Goal: Transaction & Acquisition: Purchase product/service

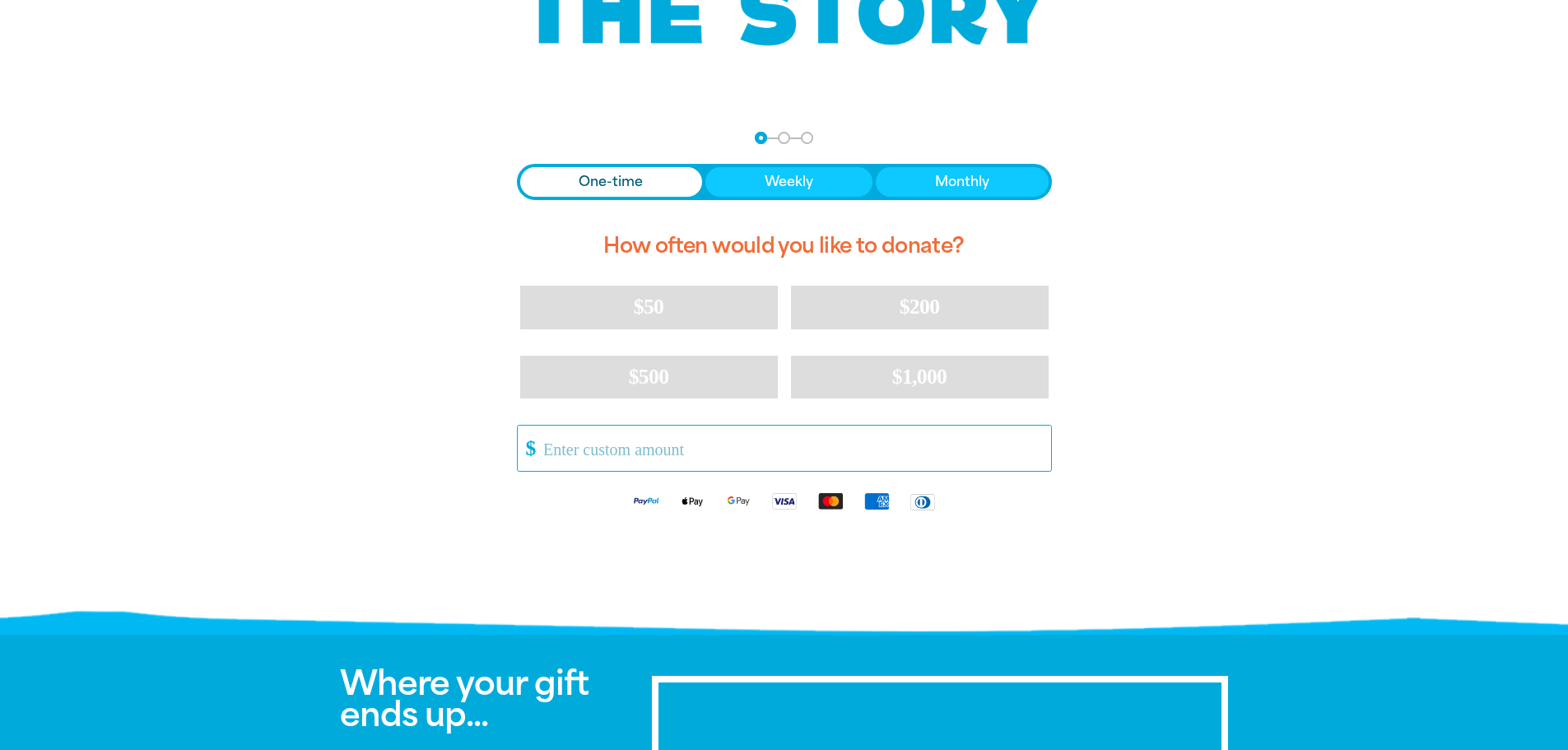
click at [707, 439] on input "Other Amount" at bounding box center [791, 448] width 519 height 46
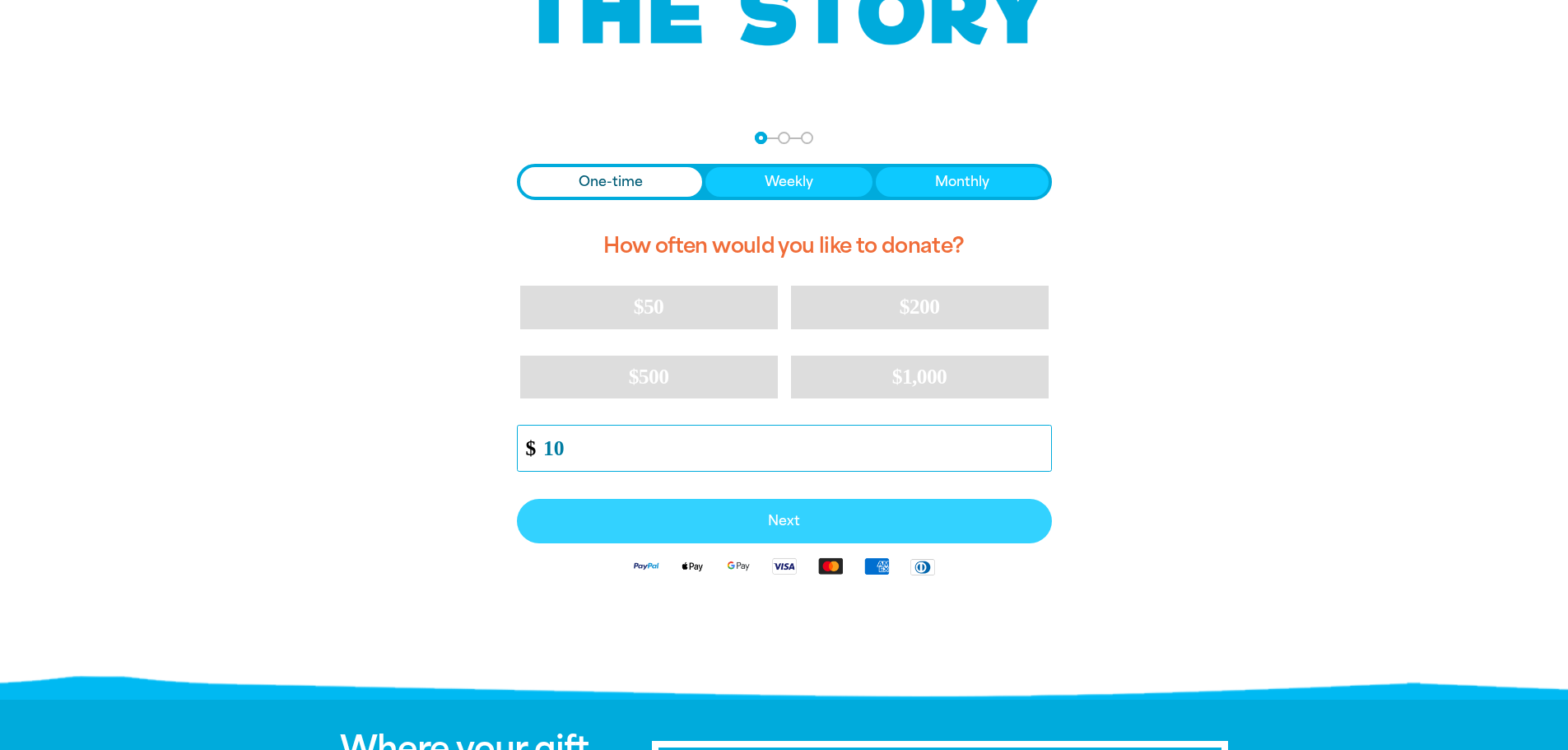
type input "10"
click at [712, 531] on button "Next" at bounding box center [784, 521] width 535 height 45
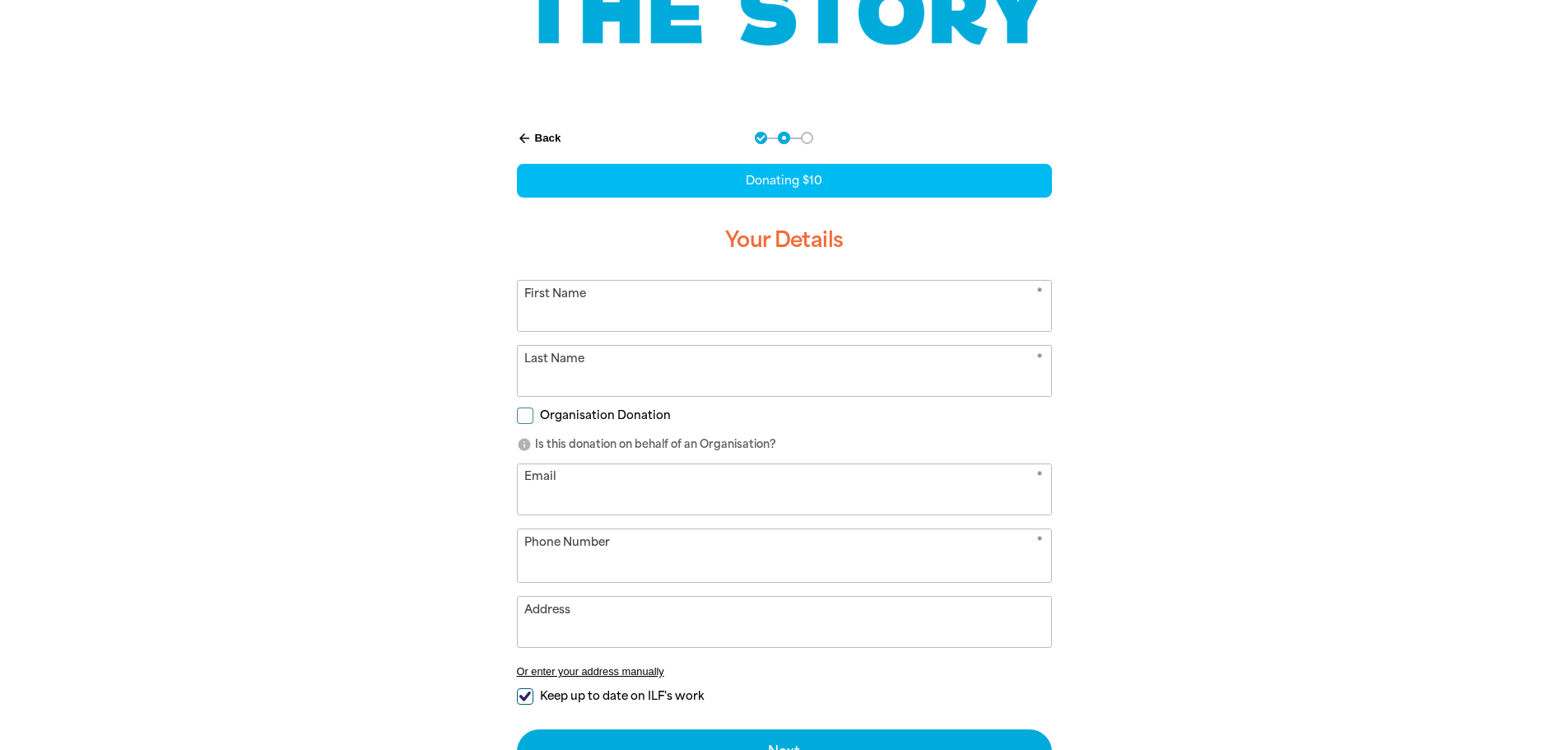
select select "AU"
click at [757, 318] on input "First Name" at bounding box center [784, 305] width 534 height 51
type input "[PERSON_NAME]"
type input "a"
type input "[PERSON_NAME]"
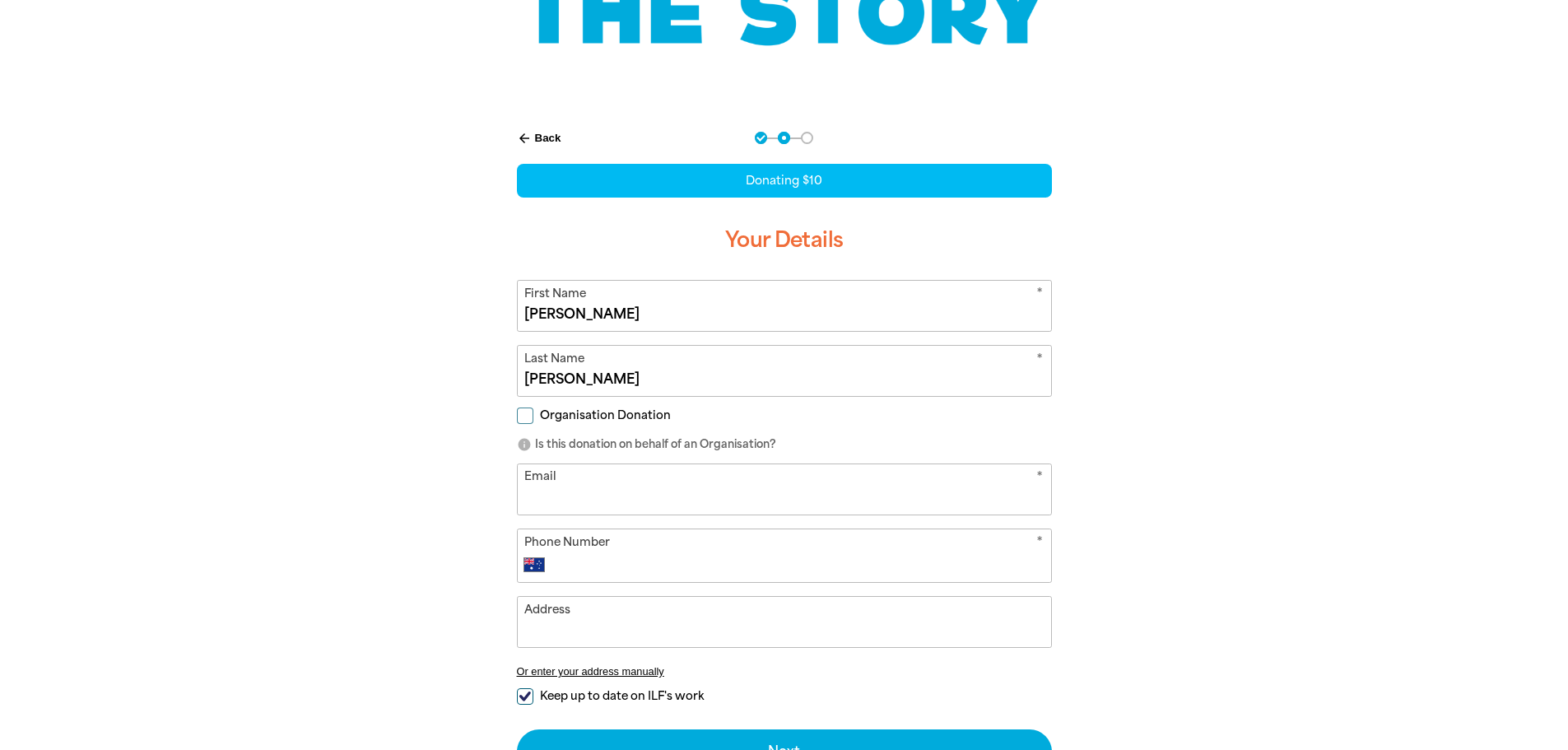
click at [716, 511] on input "Email" at bounding box center [784, 489] width 534 height 51
type input "[EMAIL_ADDRESS][DOMAIN_NAME]"
click at [500, 503] on div "arrow_back Back Step 1 Step 2 Step 3 Donating $10 Your Details * First Name [PE…" at bounding box center [785, 453] width 576 height 683
click at [597, 554] on input "Phone Number" at bounding box center [801, 564] width 487 height 20
type input "0410 629 061"
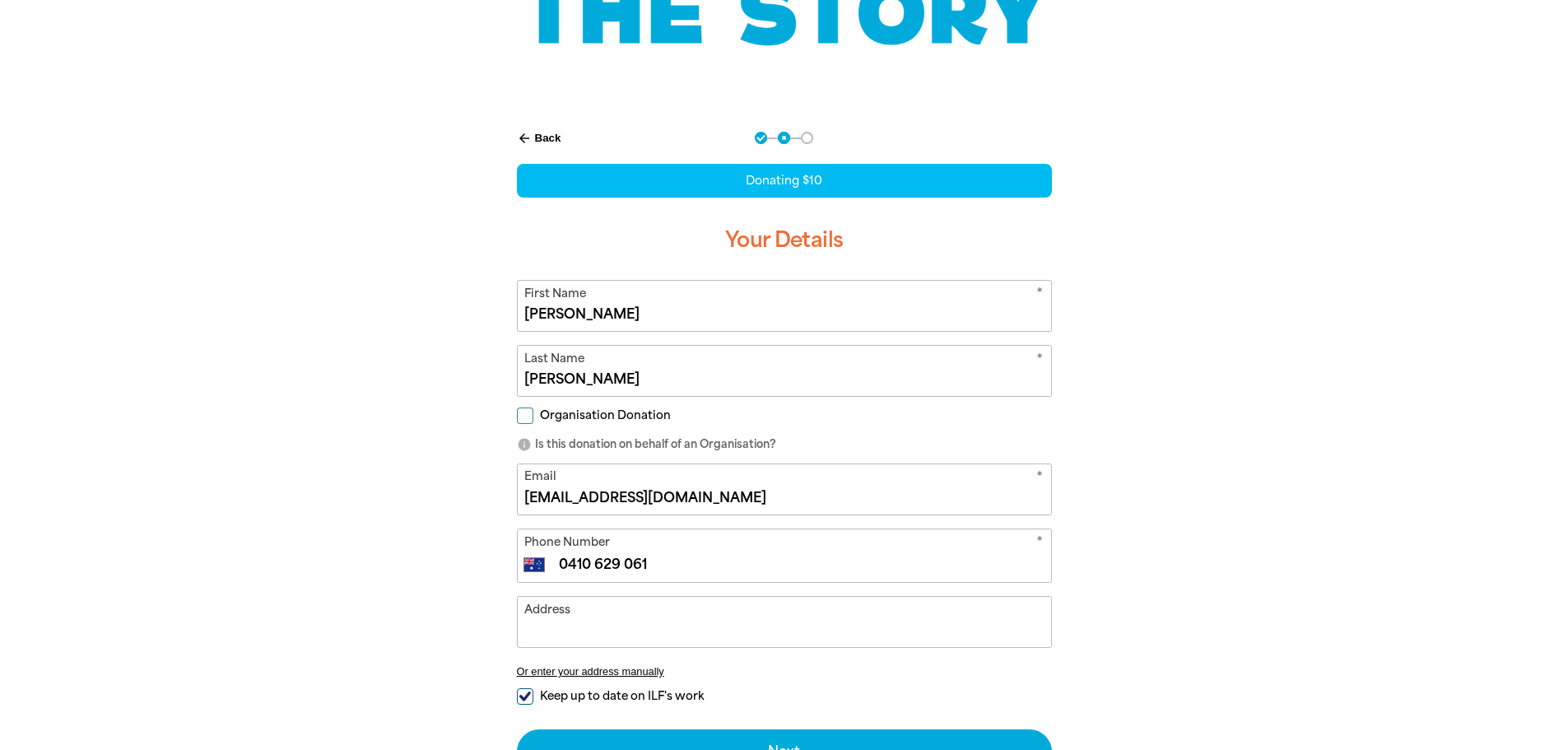
click at [609, 621] on input "Address" at bounding box center [784, 622] width 534 height 51
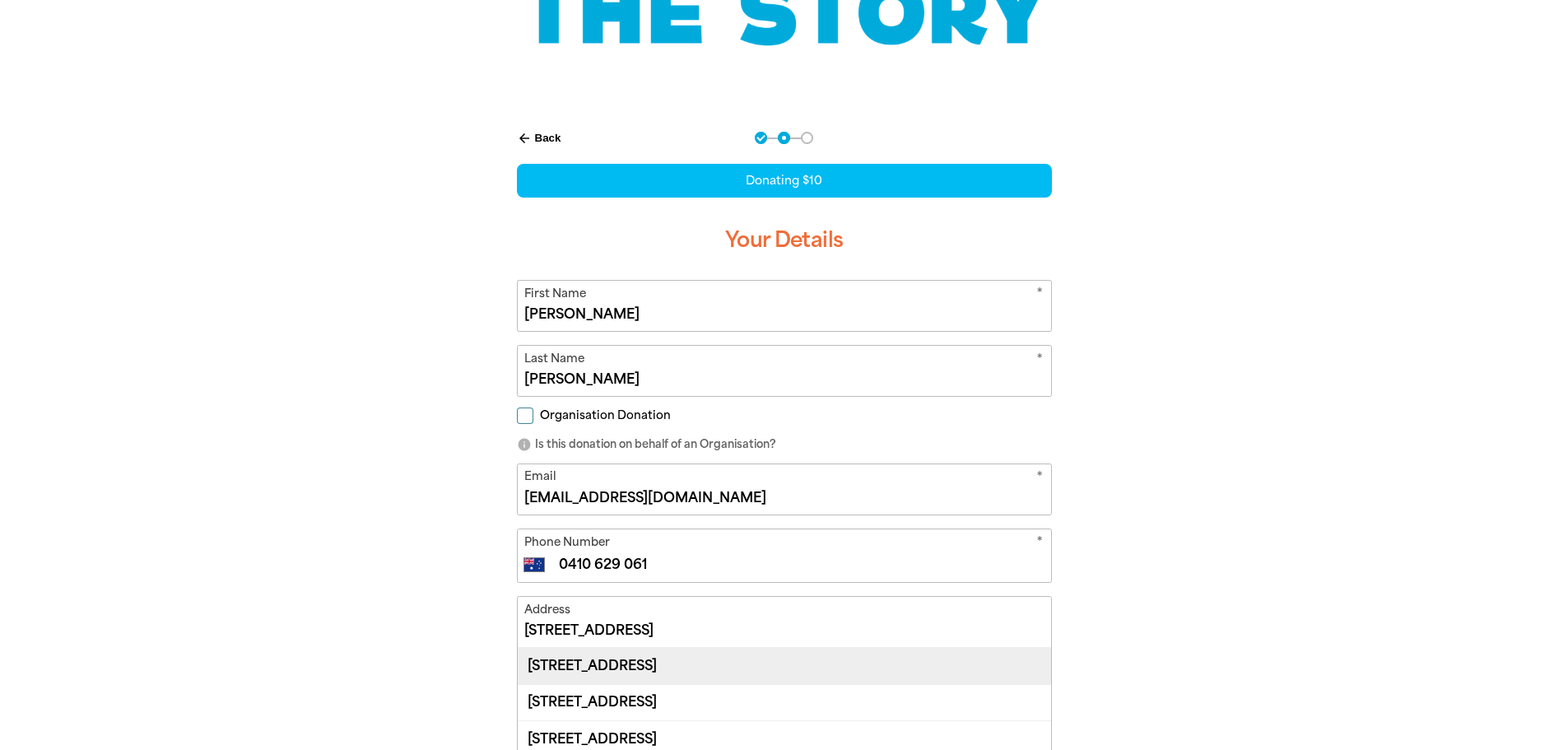
click at [685, 656] on div "[STREET_ADDRESS]" at bounding box center [784, 666] width 534 height 36
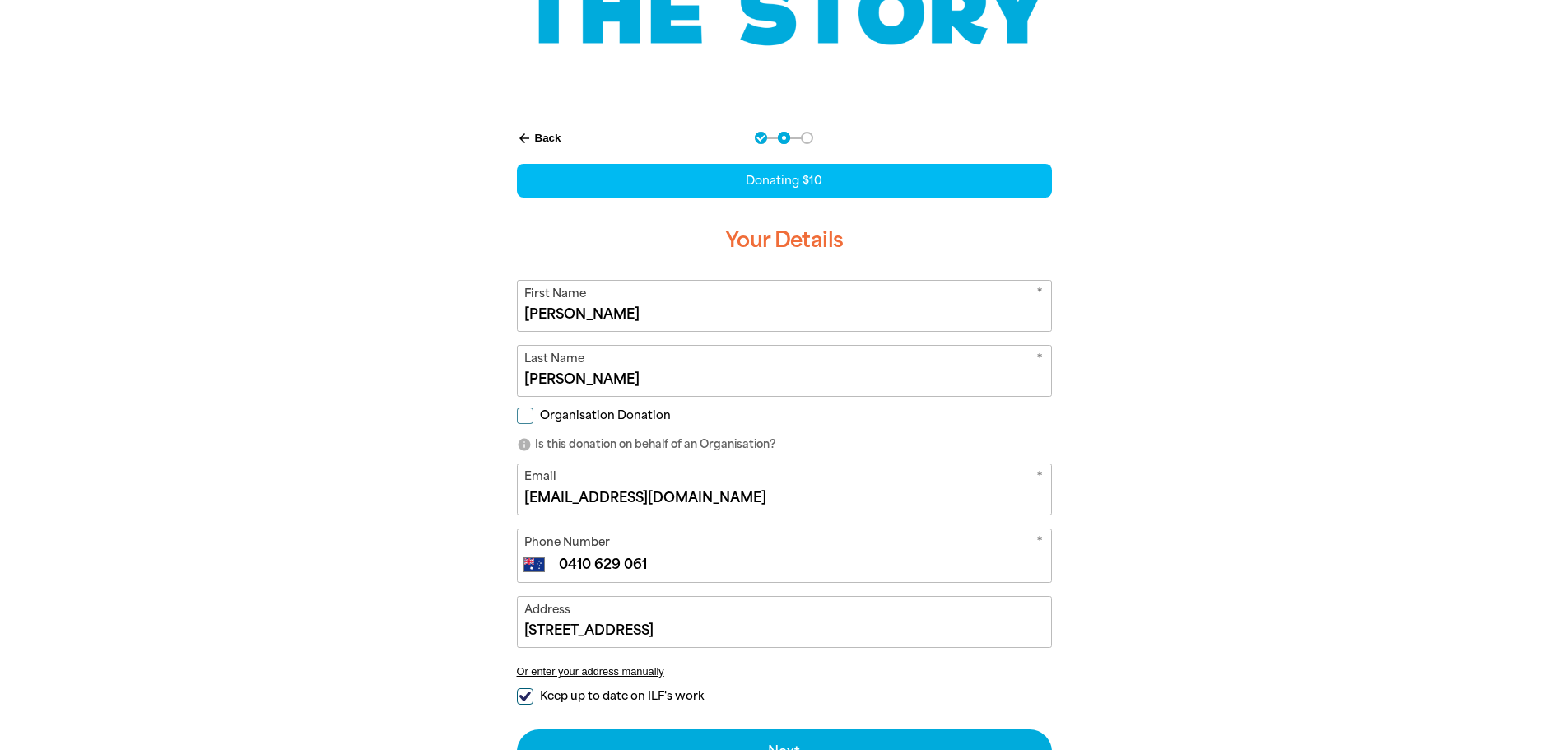
type input "[STREET_ADDRESS]"
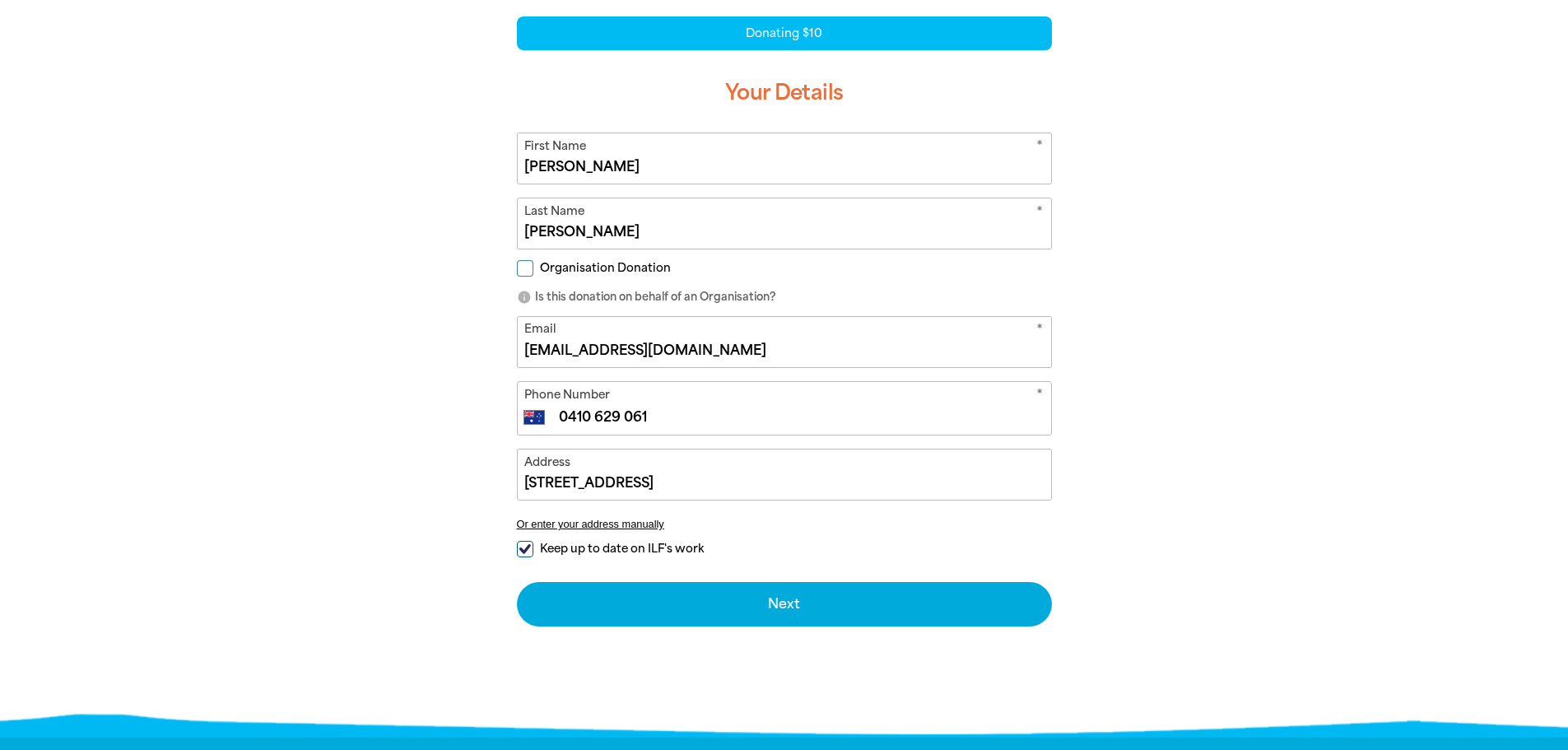
scroll to position [411, 0]
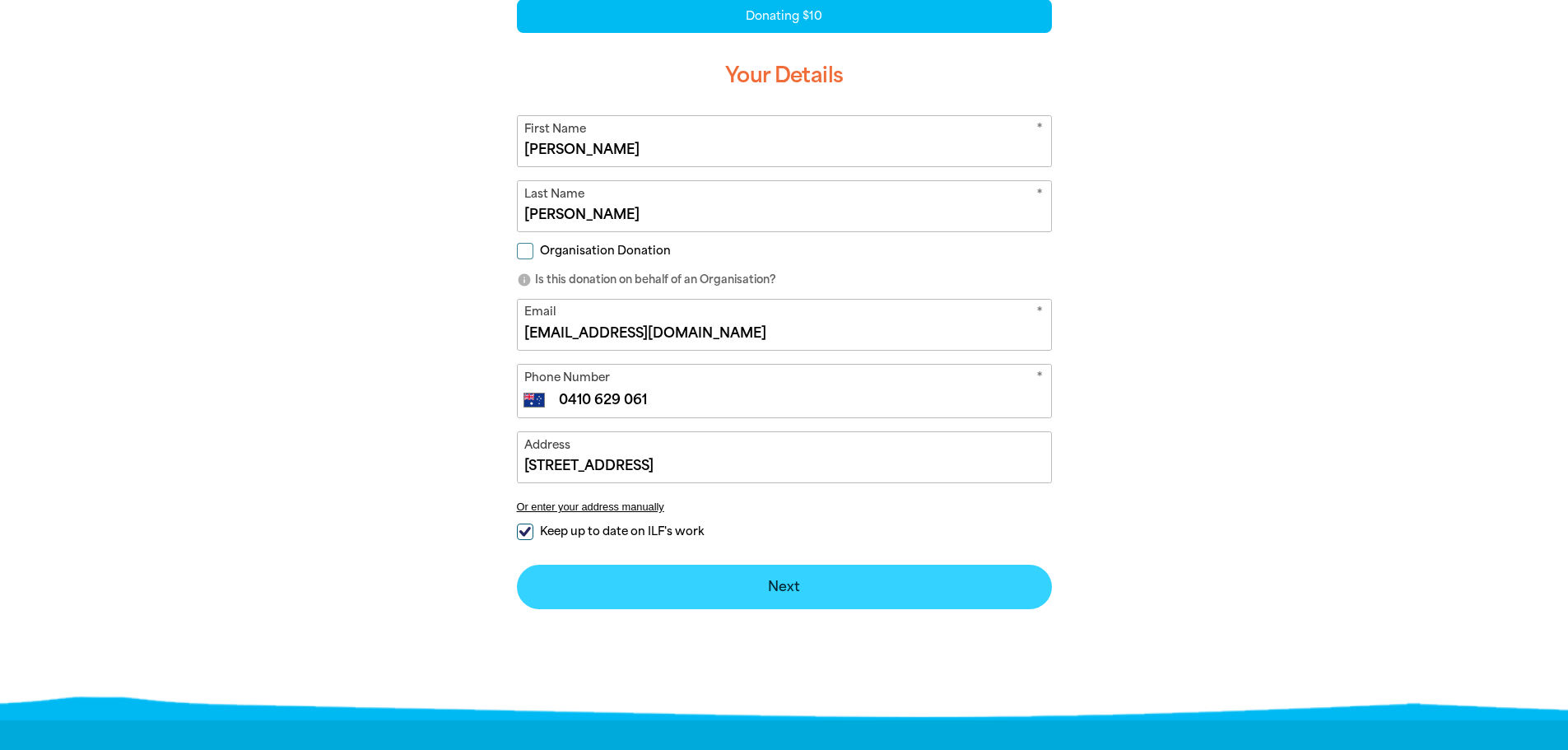
click at [761, 587] on button "Next chevron_right" at bounding box center [784, 586] width 535 height 45
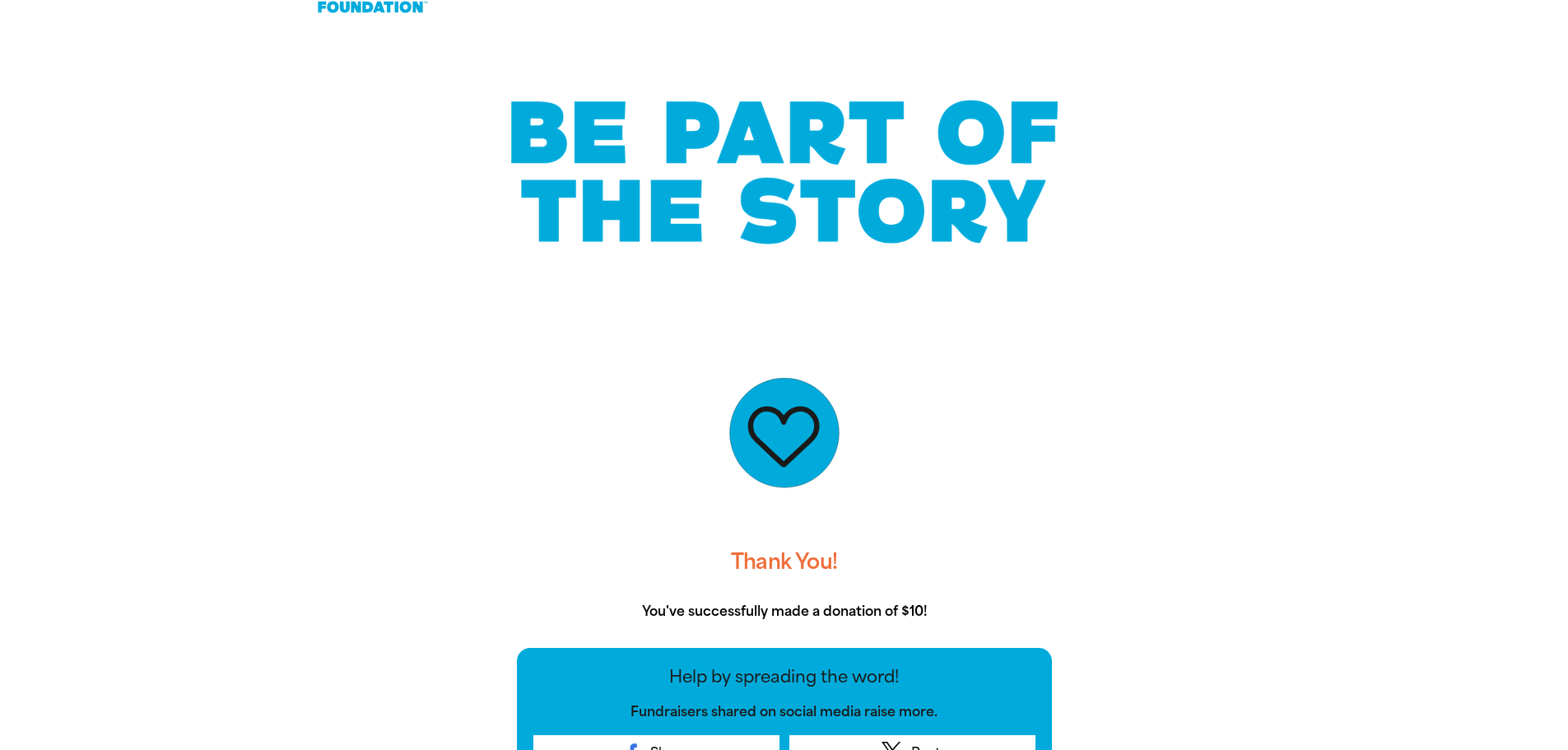
scroll to position [0, 0]
